Goal: Task Accomplishment & Management: Use online tool/utility

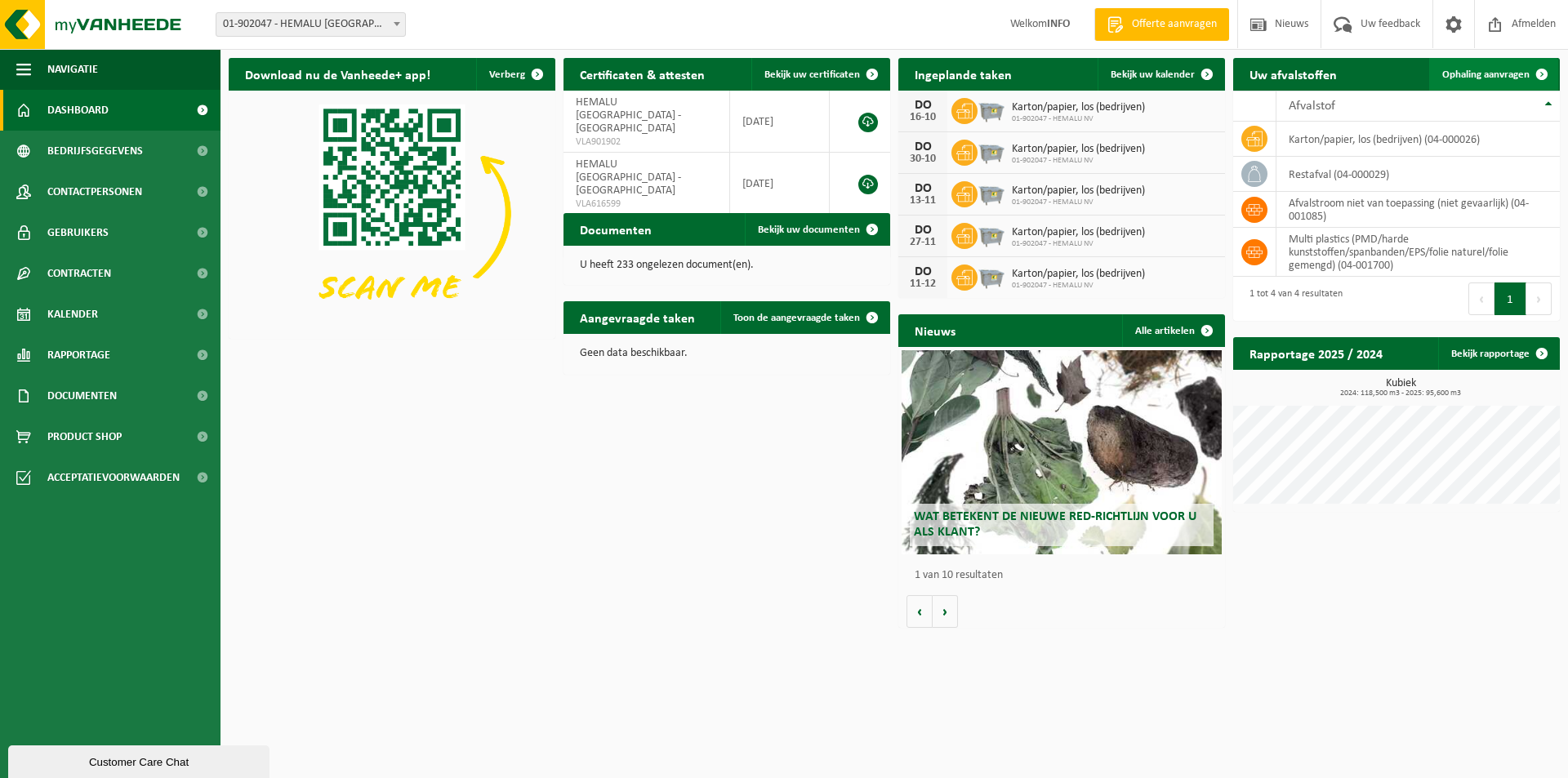
click at [1493, 71] on span "Ophaling aanvragen" at bounding box center [1486, 75] width 88 height 10
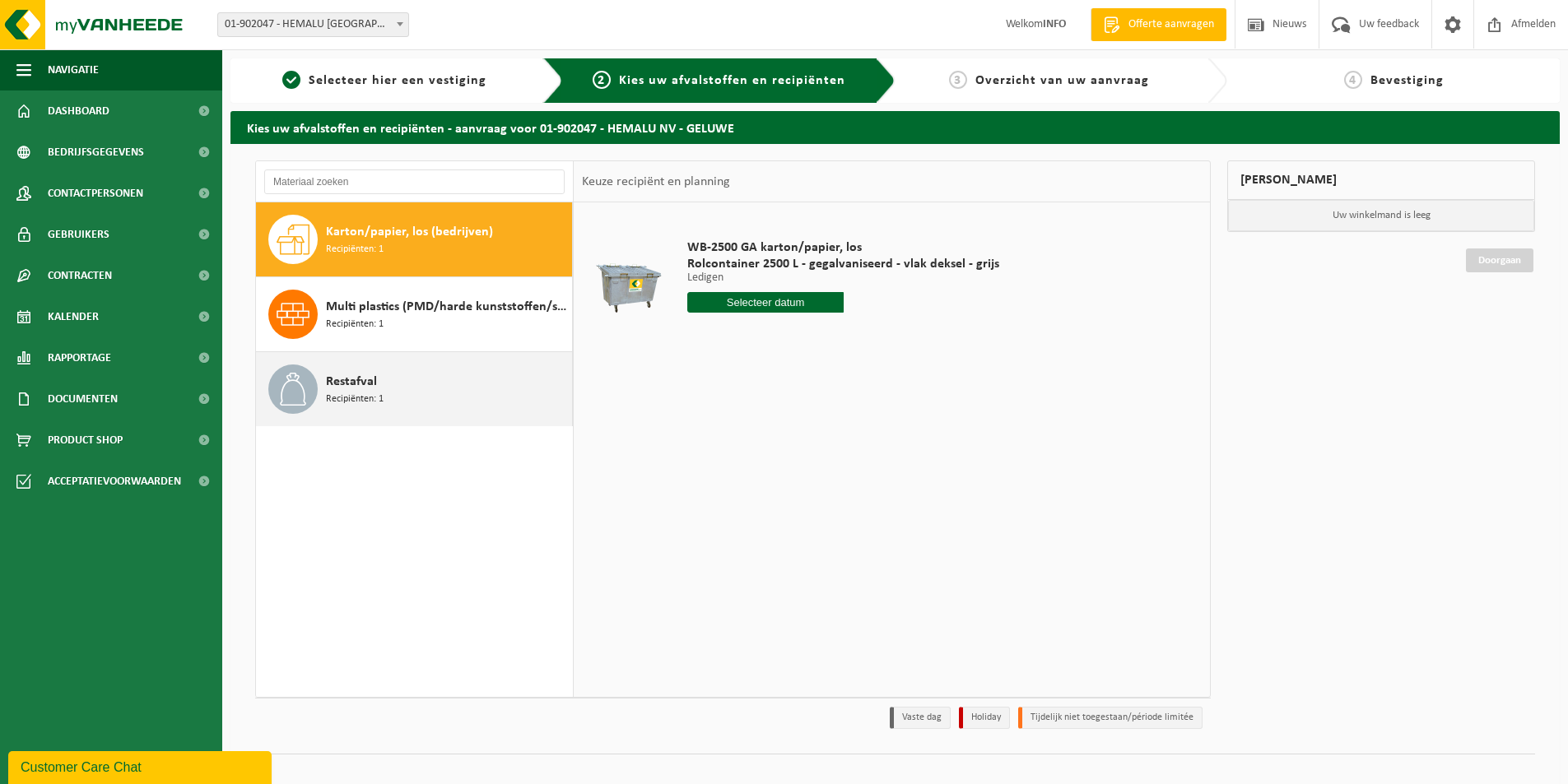
click at [307, 387] on icon at bounding box center [293, 389] width 33 height 33
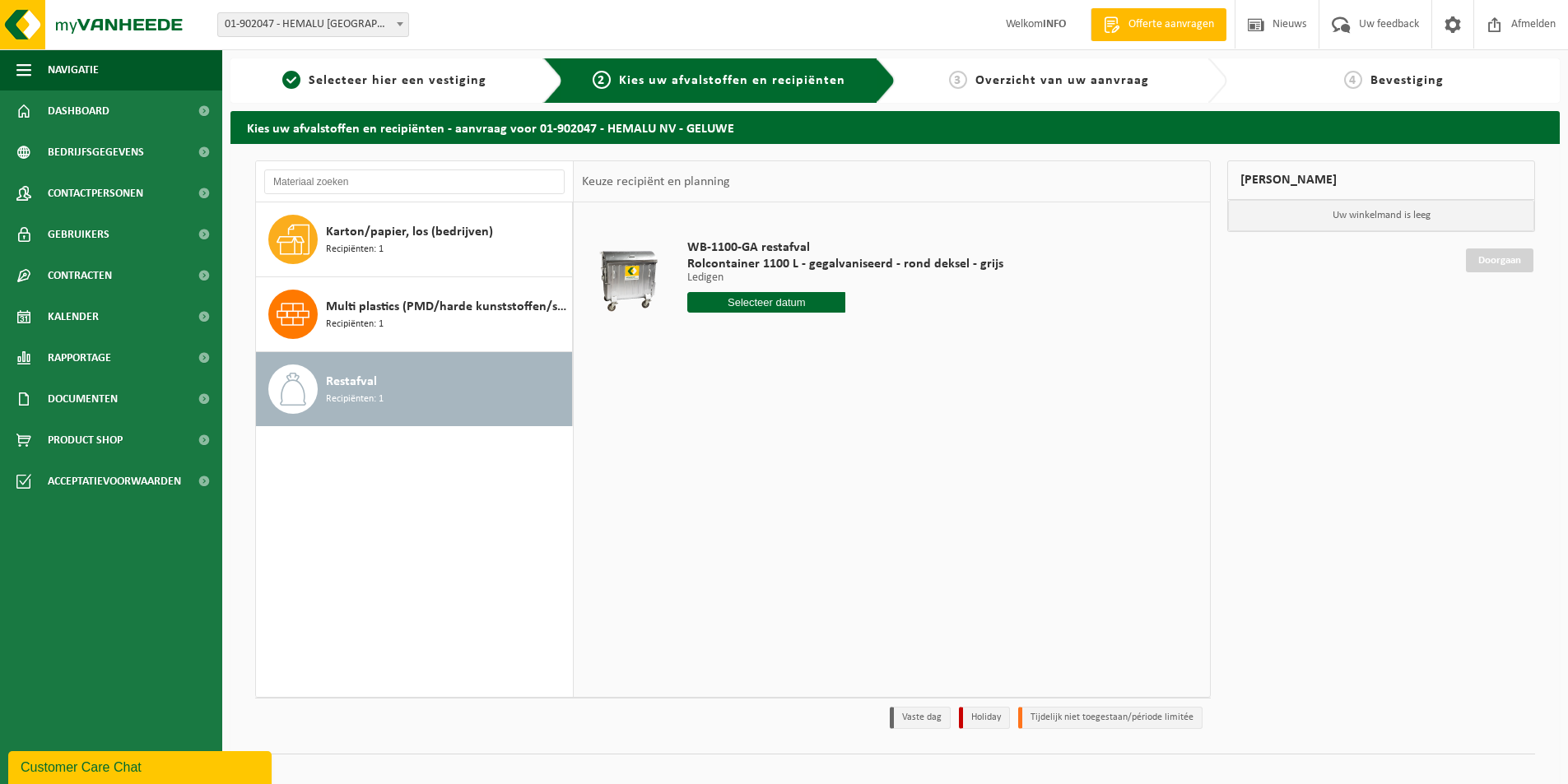
click at [729, 288] on div "WB-1100-GA restafval Rolcontainer 1100 L - gegalvaniseerd - rond deksel - grijs…" at bounding box center [845, 280] width 332 height 114
click at [731, 309] on input "text" at bounding box center [766, 302] width 158 height 21
click at [734, 481] on div "21" at bounding box center [731, 475] width 29 height 26
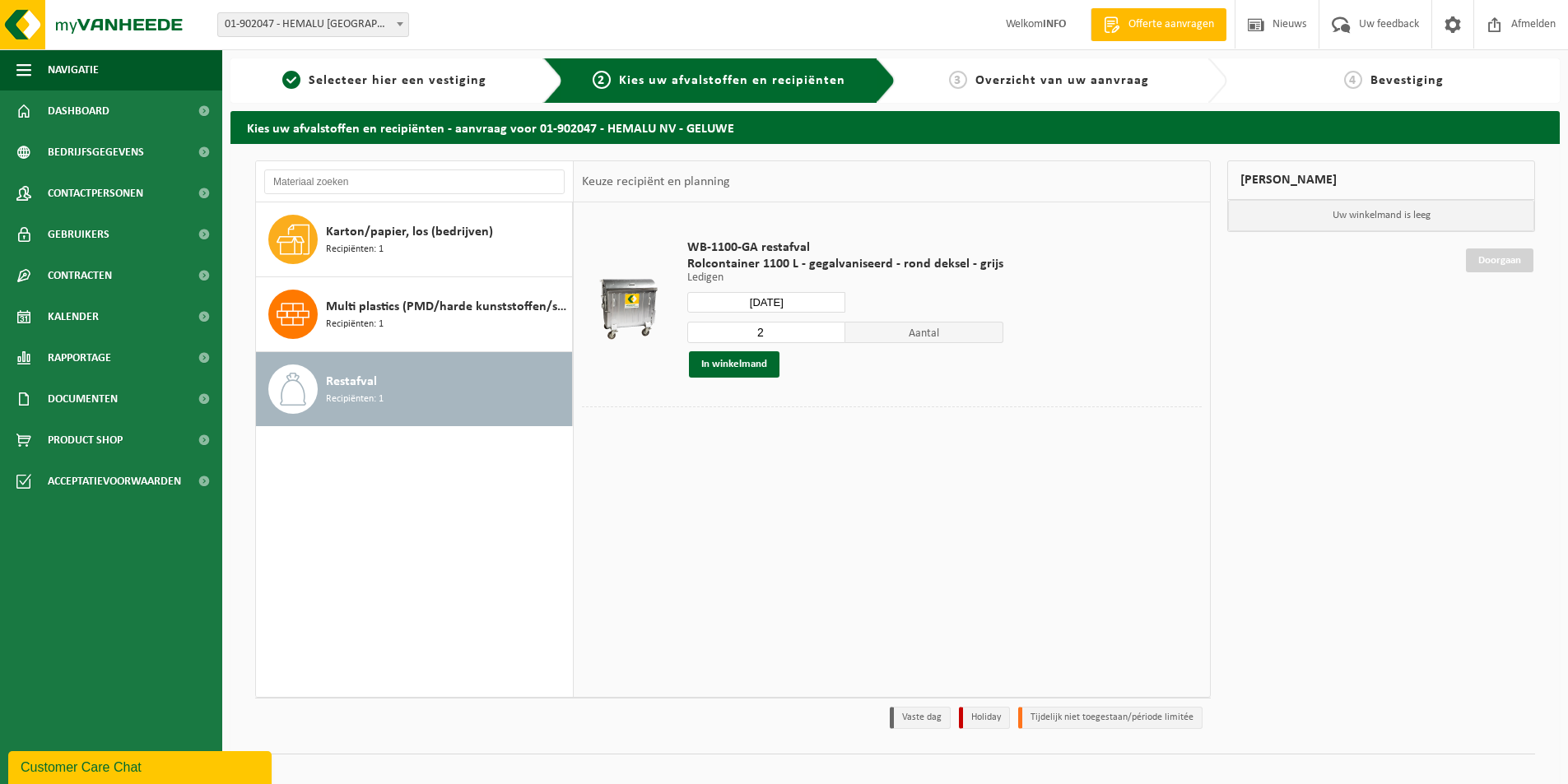
type input "Van 2025-10-21"
click at [739, 359] on button "In winkelmand" at bounding box center [735, 364] width 91 height 26
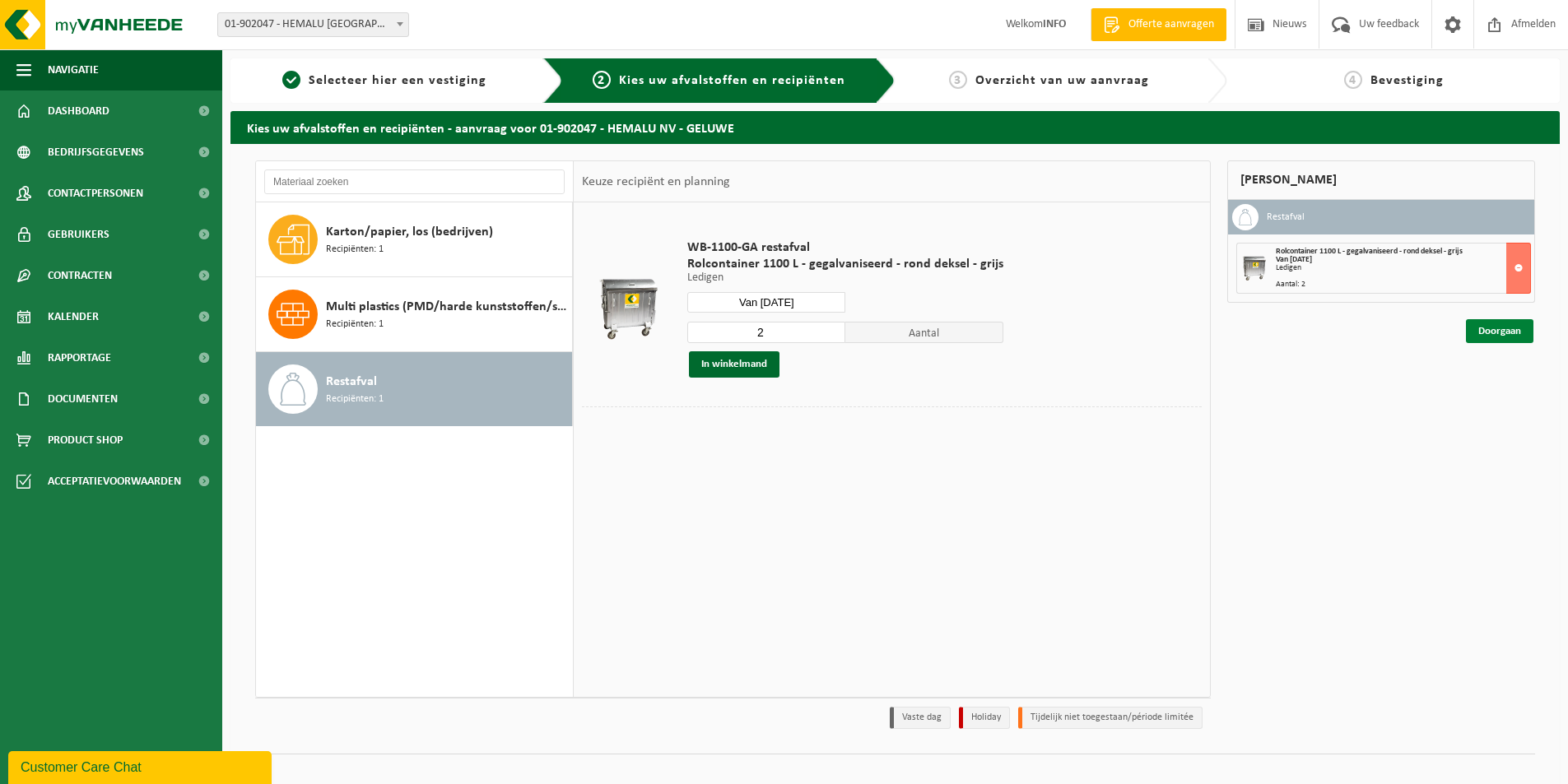
click at [1500, 334] on link "Doorgaan" at bounding box center [1499, 330] width 67 height 24
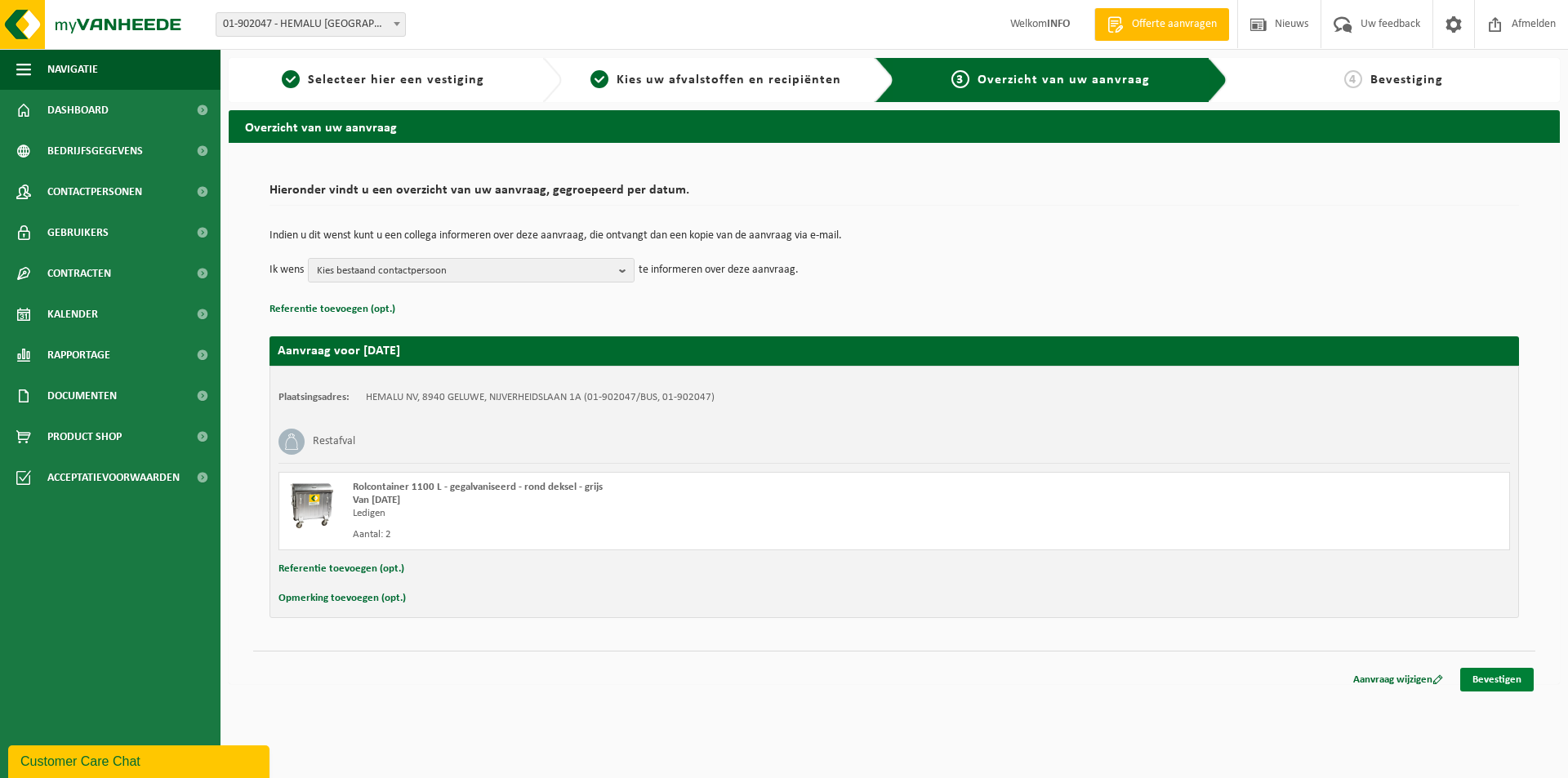
click at [1489, 674] on link "Bevestigen" at bounding box center [1497, 679] width 74 height 23
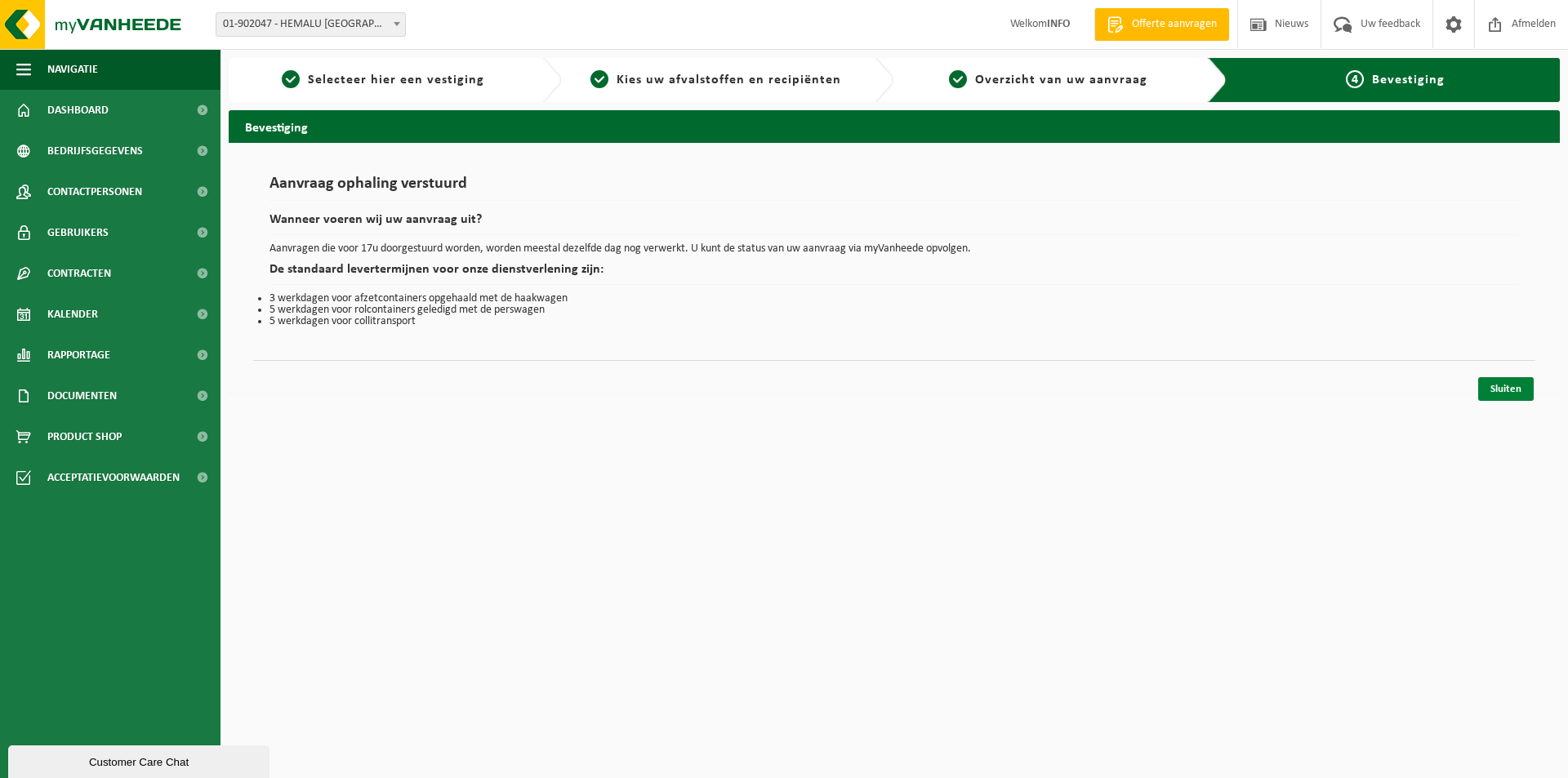
click at [1496, 389] on link "Sluiten" at bounding box center [1506, 389] width 56 height 23
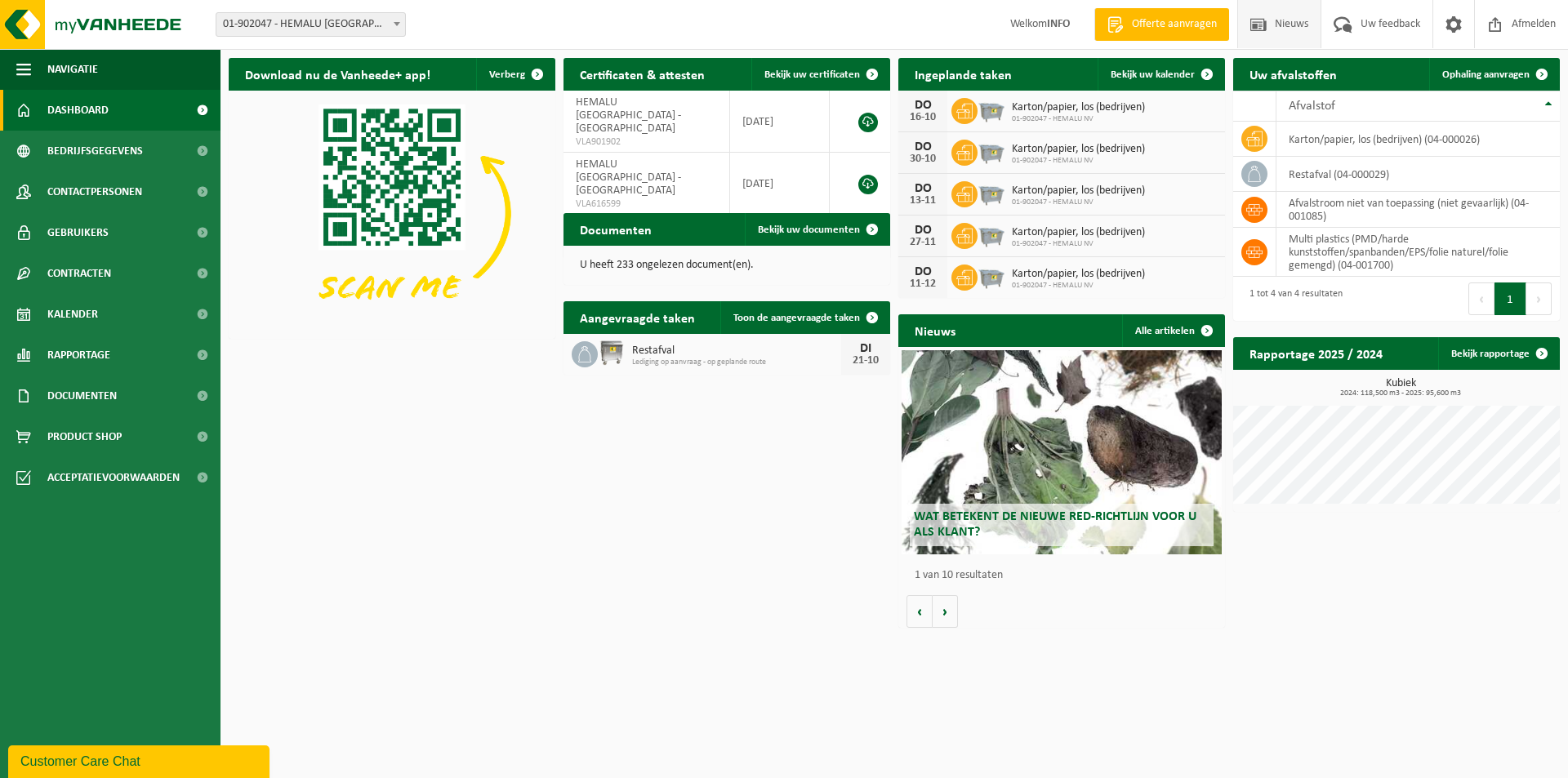
click at [1285, 21] on span "Nieuws" at bounding box center [1292, 24] width 42 height 49
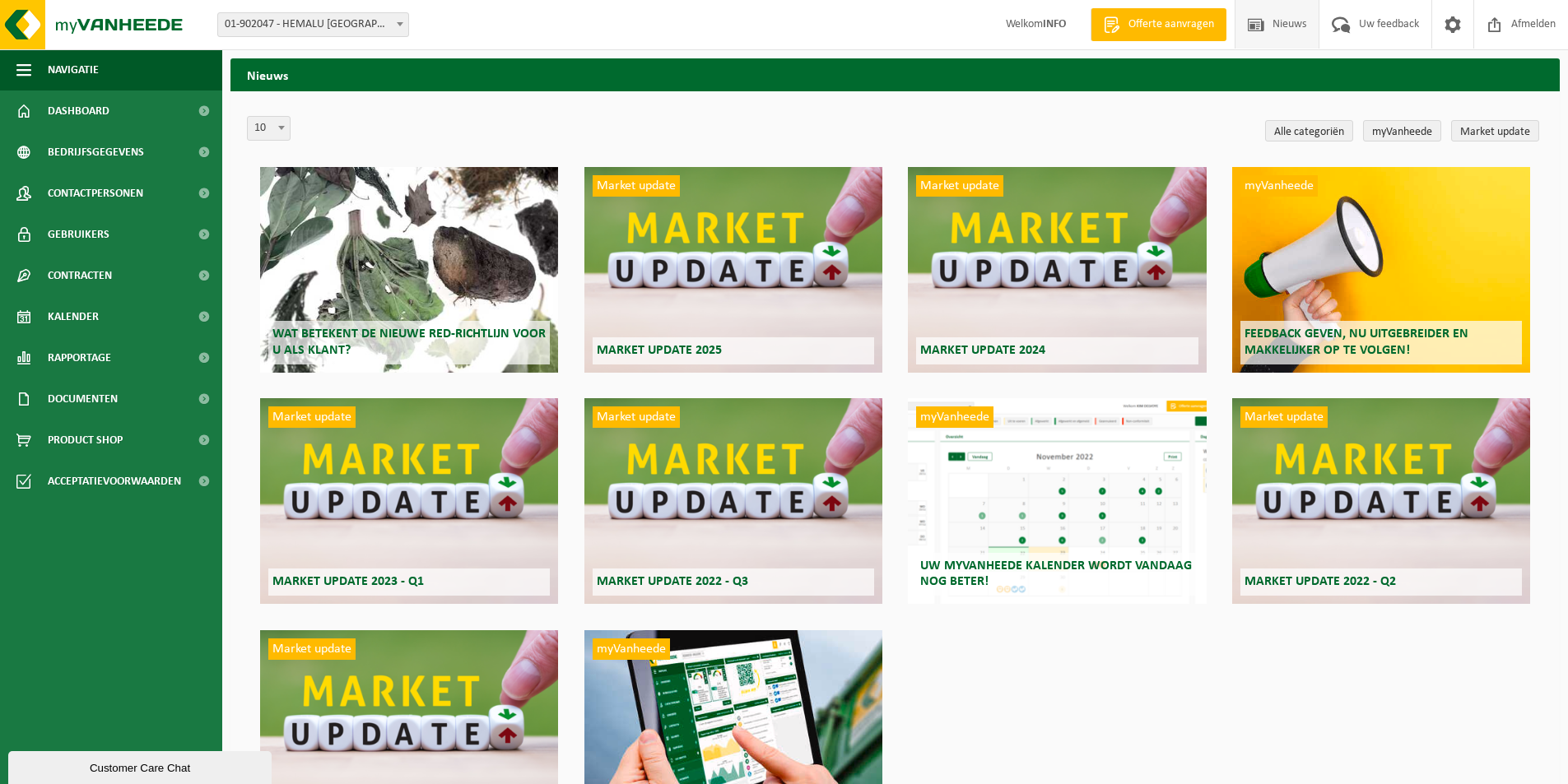
click at [1053, 19] on strong "INFO" at bounding box center [1055, 24] width 23 height 12
click at [284, 33] on span "01-902047 - HEMALU [GEOGRAPHIC_DATA] - [GEOGRAPHIC_DATA]" at bounding box center [312, 24] width 190 height 23
click at [95, 108] on span "Dashboard" at bounding box center [79, 111] width 62 height 41
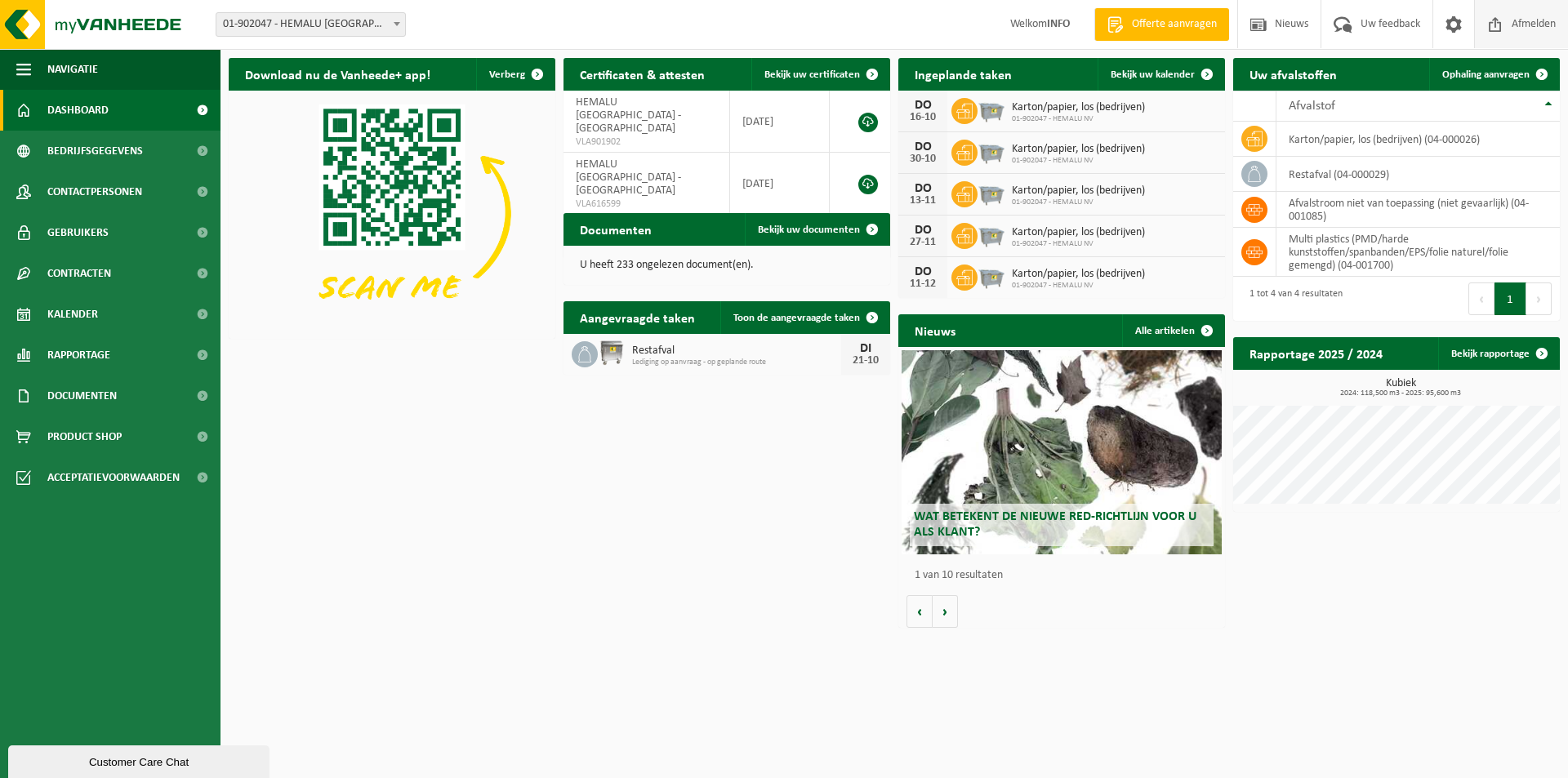
click at [1507, 21] on span "Afmelden" at bounding box center [1533, 24] width 52 height 49
